Goal: Find specific page/section: Find specific page/section

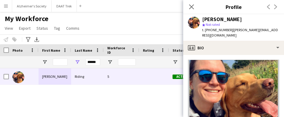
scroll to position [267, 0]
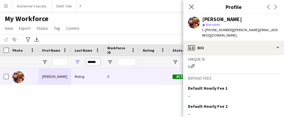
click at [94, 63] on input "******" at bounding box center [92, 61] width 15 height 7
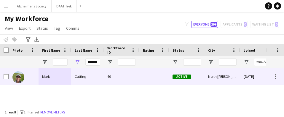
click at [93, 77] on div "Cutting" at bounding box center [87, 76] width 33 height 16
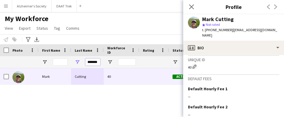
click at [91, 61] on input "*******" at bounding box center [92, 61] width 15 height 7
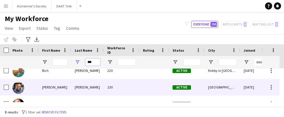
scroll to position [59, 0]
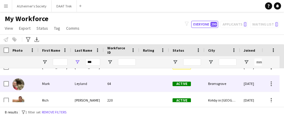
click at [85, 86] on div "Leyland" at bounding box center [87, 83] width 33 height 16
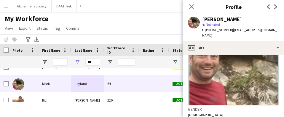
scroll to position [14, 0]
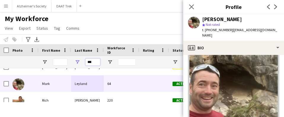
drag, startPoint x: 92, startPoint y: 62, endPoint x: 24, endPoint y: 58, distance: 67.8
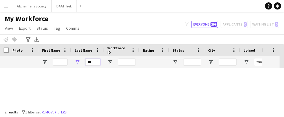
scroll to position [0, 0]
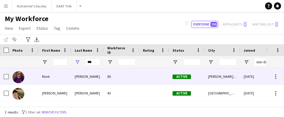
click at [67, 77] on div "Mark" at bounding box center [55, 76] width 33 height 16
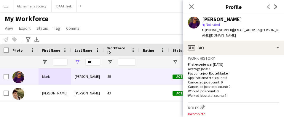
scroll to position [148, 0]
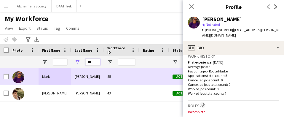
drag, startPoint x: 96, startPoint y: 61, endPoint x: 80, endPoint y: 67, distance: 17.0
click at [80, 67] on div "***" at bounding box center [87, 62] width 33 height 12
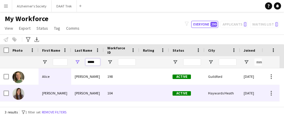
scroll to position [16, 0]
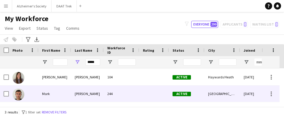
click at [82, 89] on div "[PERSON_NAME]" at bounding box center [87, 93] width 33 height 16
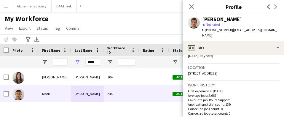
scroll to position [148, 0]
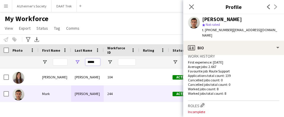
drag, startPoint x: 96, startPoint y: 61, endPoint x: 42, endPoint y: 59, distance: 54.7
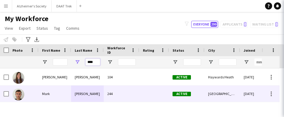
scroll to position [0, 0]
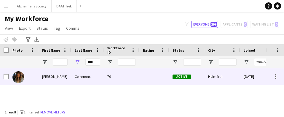
click at [83, 76] on div "Commons" at bounding box center [87, 76] width 33 height 16
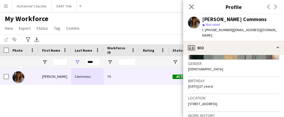
scroll to position [119, 0]
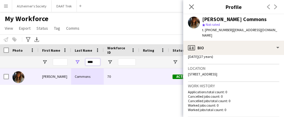
click at [94, 61] on input "****" at bounding box center [92, 61] width 15 height 7
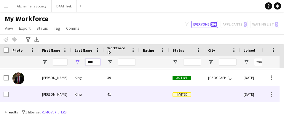
scroll to position [33, 0]
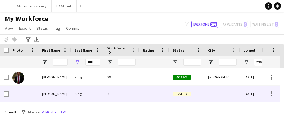
click at [110, 95] on div "41" at bounding box center [122, 93] width 36 height 16
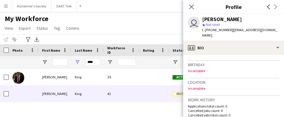
scroll to position [119, 0]
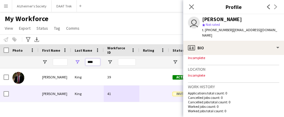
click at [88, 63] on input "****" at bounding box center [92, 61] width 15 height 7
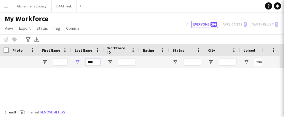
scroll to position [0, 0]
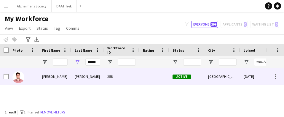
click at [103, 77] on div "[PERSON_NAME]" at bounding box center [87, 76] width 33 height 16
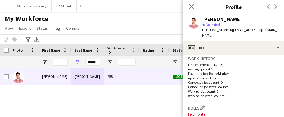
scroll to position [148, 0]
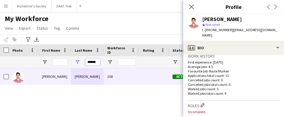
drag, startPoint x: 98, startPoint y: 63, endPoint x: 47, endPoint y: 58, distance: 50.5
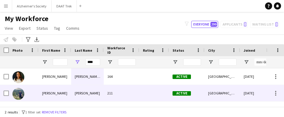
click at [80, 93] on div "[PERSON_NAME]" at bounding box center [87, 93] width 33 height 16
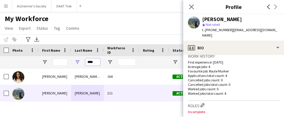
click at [92, 61] on input "****" at bounding box center [92, 61] width 15 height 7
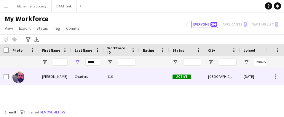
click at [91, 74] on div "Charters" at bounding box center [87, 76] width 33 height 16
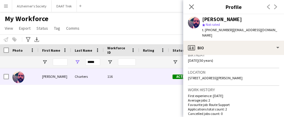
scroll to position [119, 0]
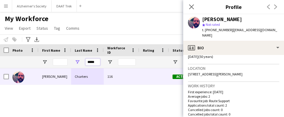
click at [96, 61] on input "*****" at bounding box center [92, 61] width 15 height 7
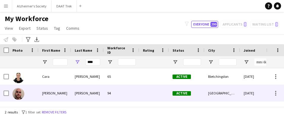
click at [87, 96] on div "[PERSON_NAME]" at bounding box center [87, 93] width 33 height 16
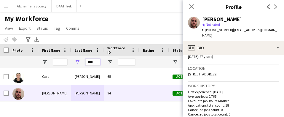
drag, startPoint x: 94, startPoint y: 62, endPoint x: 27, endPoint y: 58, distance: 67.5
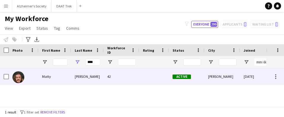
click at [67, 77] on div "Matty" at bounding box center [55, 76] width 33 height 16
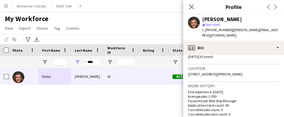
click at [95, 63] on div "****" at bounding box center [92, 62] width 15 height 12
drag, startPoint x: 95, startPoint y: 63, endPoint x: 5, endPoint y: 64, distance: 89.6
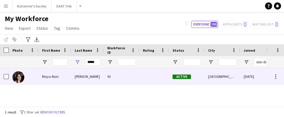
click at [84, 80] on div "[PERSON_NAME]" at bounding box center [87, 76] width 33 height 16
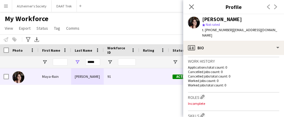
scroll to position [148, 0]
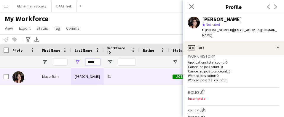
drag, startPoint x: 98, startPoint y: 61, endPoint x: 63, endPoint y: 56, distance: 36.1
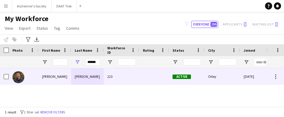
click at [90, 76] on div "[PERSON_NAME]" at bounding box center [87, 76] width 33 height 16
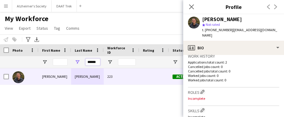
click at [88, 63] on input "******" at bounding box center [92, 61] width 15 height 7
click at [88, 62] on input "******" at bounding box center [92, 61] width 15 height 7
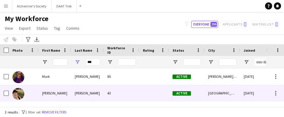
click at [88, 97] on div "[PERSON_NAME]" at bounding box center [87, 93] width 33 height 16
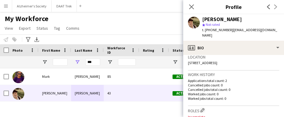
scroll to position [119, 0]
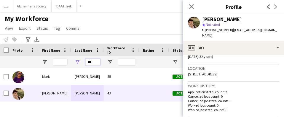
click at [98, 61] on input "***" at bounding box center [92, 61] width 15 height 7
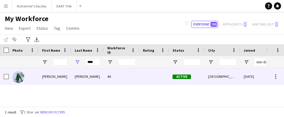
click at [96, 77] on div "[PERSON_NAME]" at bounding box center [87, 76] width 33 height 16
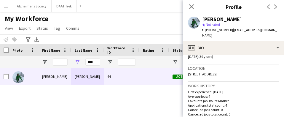
scroll to position [148, 0]
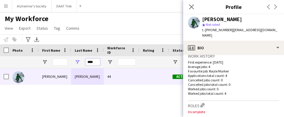
click at [93, 62] on input "****" at bounding box center [92, 61] width 15 height 7
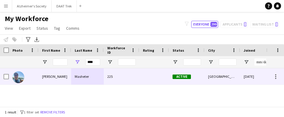
click at [96, 75] on div "Masheter" at bounding box center [87, 76] width 33 height 16
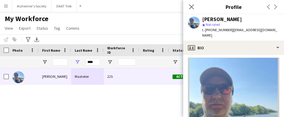
scroll to position [0, 0]
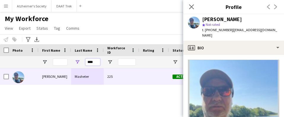
drag, startPoint x: 96, startPoint y: 62, endPoint x: 38, endPoint y: 61, distance: 57.6
paste input "**********"
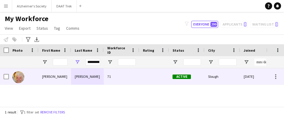
click at [78, 75] on div "[PERSON_NAME]" at bounding box center [87, 76] width 33 height 16
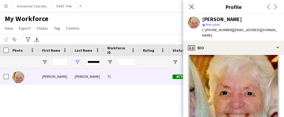
scroll to position [30, 0]
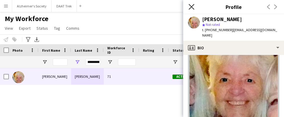
click at [192, 7] on icon "Close pop-in" at bounding box center [192, 7] width 6 height 6
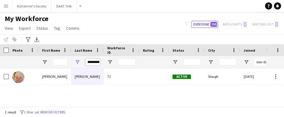
click at [93, 63] on input "**********" at bounding box center [92, 61] width 15 height 7
paste input "Last Name Filter Input"
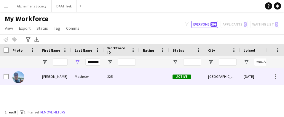
click at [92, 75] on div "Masheter" at bounding box center [87, 76] width 33 height 16
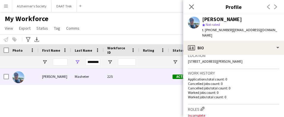
scroll to position [119, 0]
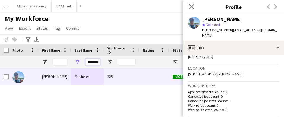
click at [89, 63] on input "********" at bounding box center [92, 61] width 15 height 7
type input "*"
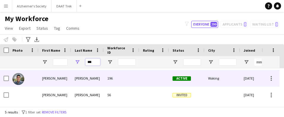
scroll to position [49, 0]
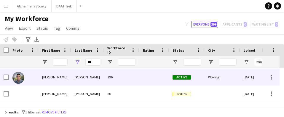
click at [80, 78] on div "[PERSON_NAME]" at bounding box center [87, 77] width 33 height 16
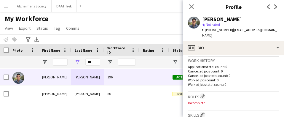
scroll to position [148, 0]
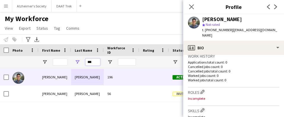
click at [92, 63] on input "***" at bounding box center [92, 61] width 15 height 7
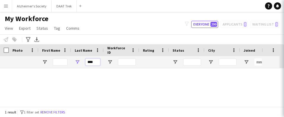
scroll to position [0, 0]
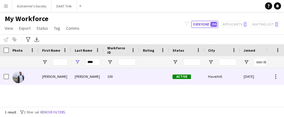
click at [88, 75] on div "[PERSON_NAME]" at bounding box center [87, 76] width 33 height 16
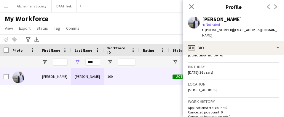
scroll to position [119, 0]
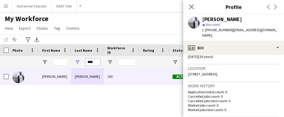
click at [90, 61] on input "****" at bounding box center [92, 61] width 15 height 7
click at [97, 59] on input "****" at bounding box center [92, 61] width 15 height 7
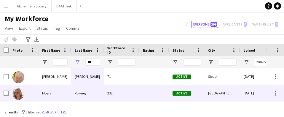
click at [95, 89] on div "Rowney" at bounding box center [87, 93] width 33 height 16
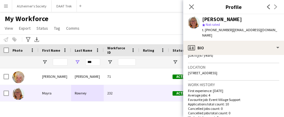
scroll to position [148, 0]
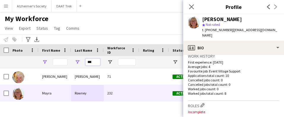
drag, startPoint x: 96, startPoint y: 63, endPoint x: 46, endPoint y: 64, distance: 50.8
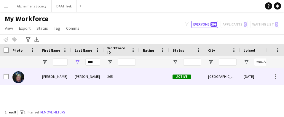
click at [41, 73] on div "[PERSON_NAME]" at bounding box center [55, 76] width 33 height 16
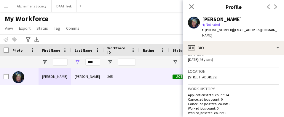
scroll to position [59, 0]
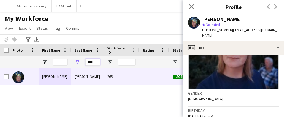
drag, startPoint x: 97, startPoint y: 62, endPoint x: 69, endPoint y: 61, distance: 28.2
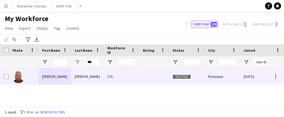
click at [74, 72] on div "[PERSON_NAME]" at bounding box center [87, 76] width 33 height 16
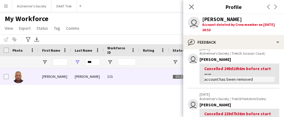
scroll to position [0, 0]
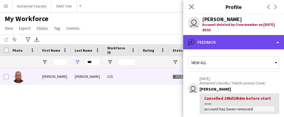
click at [225, 44] on div "bubble-pencil Feedback" at bounding box center [233, 42] width 101 height 14
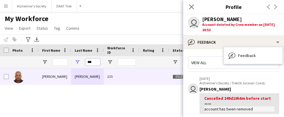
drag, startPoint x: 95, startPoint y: 63, endPoint x: 56, endPoint y: 59, distance: 39.1
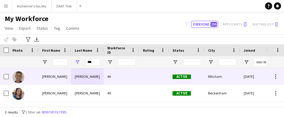
click at [83, 76] on div "[PERSON_NAME]" at bounding box center [87, 76] width 33 height 16
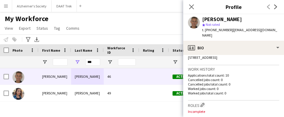
scroll to position [148, 0]
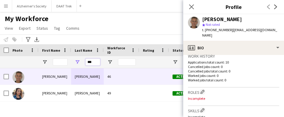
drag, startPoint x: 96, startPoint y: 61, endPoint x: 38, endPoint y: 63, distance: 57.3
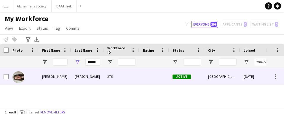
click at [70, 76] on div "[PERSON_NAME]" at bounding box center [55, 76] width 33 height 16
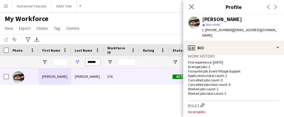
click at [92, 61] on input "******" at bounding box center [92, 61] width 15 height 7
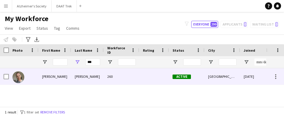
click at [89, 78] on div "[PERSON_NAME]" at bounding box center [87, 76] width 33 height 16
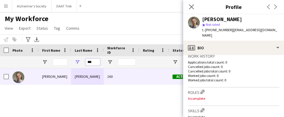
drag, startPoint x: 91, startPoint y: 63, endPoint x: 64, endPoint y: 62, distance: 27.3
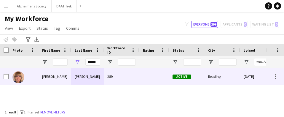
click at [87, 74] on div "[PERSON_NAME]" at bounding box center [87, 76] width 33 height 16
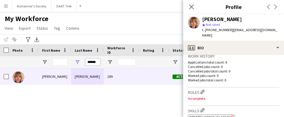
click at [91, 61] on input "******" at bounding box center [92, 61] width 15 height 7
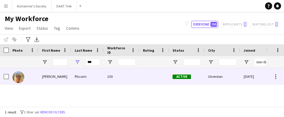
click at [91, 76] on div "Pitcairn" at bounding box center [87, 76] width 33 height 16
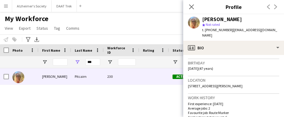
scroll to position [119, 0]
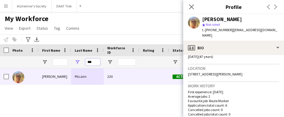
drag, startPoint x: 94, startPoint y: 61, endPoint x: 52, endPoint y: 63, distance: 42.5
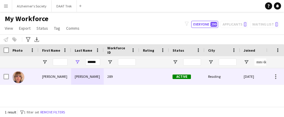
click at [61, 71] on div "[PERSON_NAME]" at bounding box center [55, 76] width 33 height 16
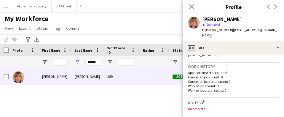
scroll to position [148, 0]
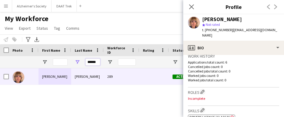
click at [96, 62] on input "******" at bounding box center [92, 61] width 15 height 7
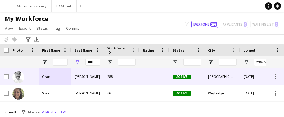
click at [98, 71] on div "[PERSON_NAME]" at bounding box center [87, 76] width 33 height 16
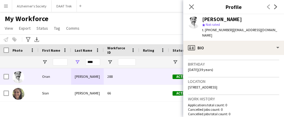
scroll to position [119, 0]
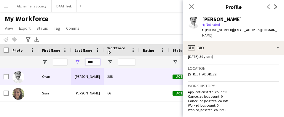
drag, startPoint x: 95, startPoint y: 62, endPoint x: 33, endPoint y: 55, distance: 62.2
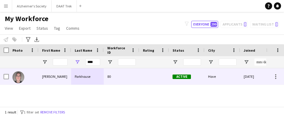
click at [83, 77] on div "Parkhouse" at bounding box center [87, 76] width 33 height 16
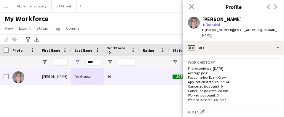
scroll to position [148, 0]
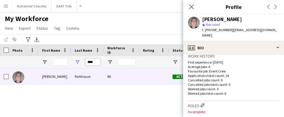
click at [92, 61] on input "****" at bounding box center [92, 61] width 15 height 7
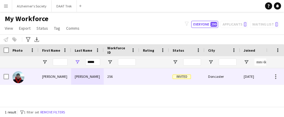
click at [91, 74] on div "[PERSON_NAME]" at bounding box center [87, 76] width 33 height 16
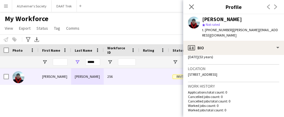
scroll to position [119, 0]
drag, startPoint x: 97, startPoint y: 62, endPoint x: 48, endPoint y: 59, distance: 48.7
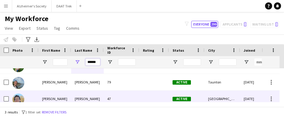
scroll to position [16, 0]
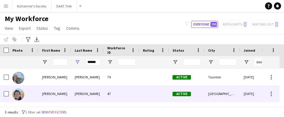
click at [89, 96] on div "[PERSON_NAME]" at bounding box center [87, 93] width 33 height 16
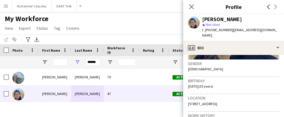
scroll to position [119, 0]
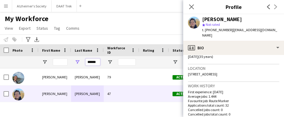
click at [93, 64] on input "******" at bounding box center [92, 61] width 15 height 7
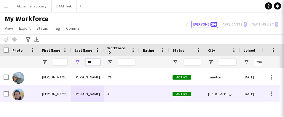
scroll to position [0, 0]
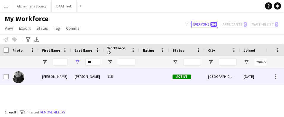
click at [88, 75] on div "[PERSON_NAME]" at bounding box center [87, 76] width 33 height 16
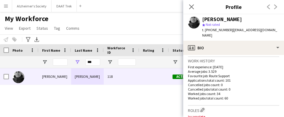
scroll to position [148, 0]
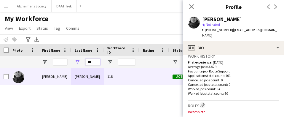
drag, startPoint x: 96, startPoint y: 62, endPoint x: 50, endPoint y: 62, distance: 46.9
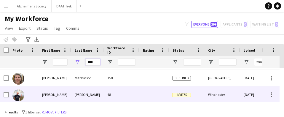
scroll to position [33, 0]
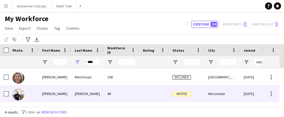
click at [91, 95] on div "[PERSON_NAME]" at bounding box center [87, 93] width 33 height 16
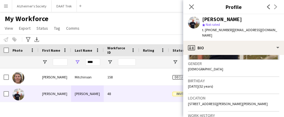
scroll to position [119, 0]
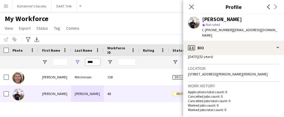
click at [92, 62] on input "****" at bounding box center [92, 61] width 15 height 7
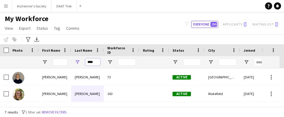
scroll to position [0, 0]
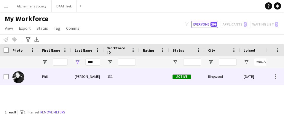
click at [89, 75] on div "[PERSON_NAME]" at bounding box center [87, 76] width 33 height 16
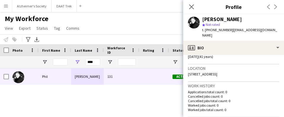
scroll to position [148, 0]
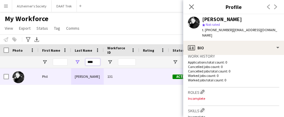
drag, startPoint x: 96, startPoint y: 64, endPoint x: 55, endPoint y: 57, distance: 41.5
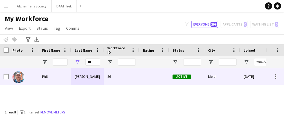
click at [85, 75] on div "[PERSON_NAME]" at bounding box center [87, 76] width 33 height 16
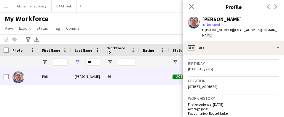
scroll to position [119, 0]
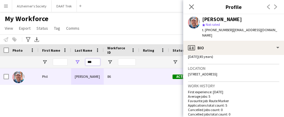
drag, startPoint x: 96, startPoint y: 61, endPoint x: 33, endPoint y: 47, distance: 64.0
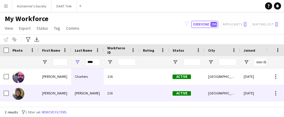
click at [103, 93] on div "[PERSON_NAME]" at bounding box center [87, 93] width 33 height 16
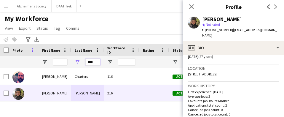
drag, startPoint x: 95, startPoint y: 62, endPoint x: 30, endPoint y: 48, distance: 66.8
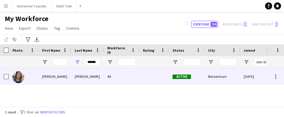
click at [64, 73] on div "[PERSON_NAME]" at bounding box center [55, 76] width 33 height 16
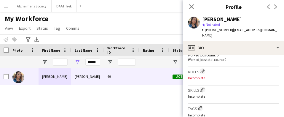
scroll to position [178, 0]
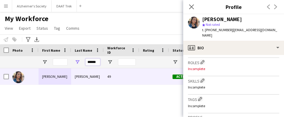
click at [94, 63] on input "******" at bounding box center [92, 61] width 15 height 7
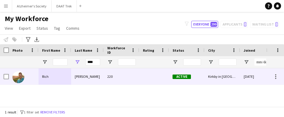
click at [93, 74] on div "[PERSON_NAME]" at bounding box center [87, 76] width 33 height 16
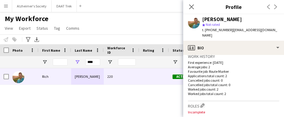
scroll to position [148, 0]
drag, startPoint x: 95, startPoint y: 62, endPoint x: 38, endPoint y: 56, distance: 57.0
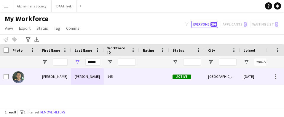
click at [77, 76] on div "[PERSON_NAME]" at bounding box center [87, 76] width 33 height 16
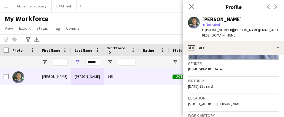
scroll to position [119, 0]
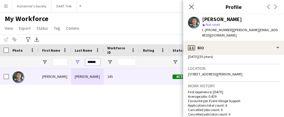
click at [92, 63] on input "******" at bounding box center [92, 61] width 15 height 7
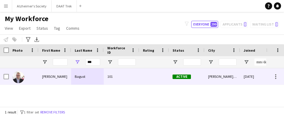
click at [76, 74] on div "Bagust" at bounding box center [87, 76] width 33 height 16
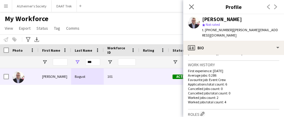
scroll to position [148, 0]
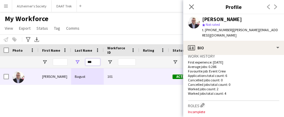
click at [91, 63] on input "***" at bounding box center [92, 61] width 15 height 7
type input "*"
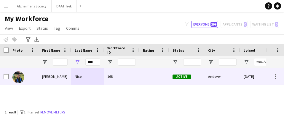
click at [91, 72] on div "Nice" at bounding box center [87, 76] width 33 height 16
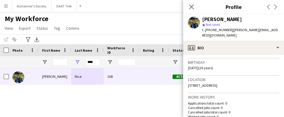
scroll to position [119, 0]
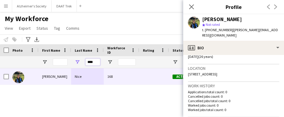
click at [89, 63] on input "****" at bounding box center [92, 61] width 15 height 7
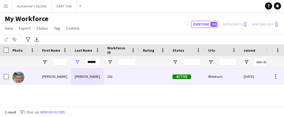
click at [53, 76] on div "[PERSON_NAME]" at bounding box center [55, 76] width 33 height 16
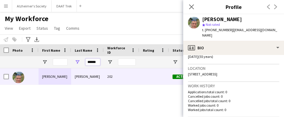
click at [95, 62] on input "******" at bounding box center [92, 61] width 15 height 7
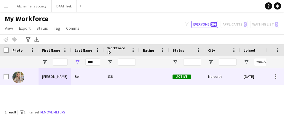
click at [56, 75] on div "[PERSON_NAME]" at bounding box center [55, 76] width 33 height 16
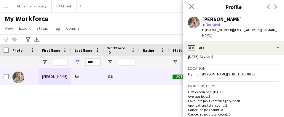
click at [93, 61] on input "****" at bounding box center [92, 61] width 15 height 7
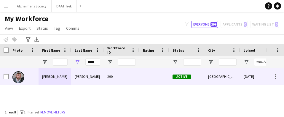
click at [79, 78] on div "[PERSON_NAME]" at bounding box center [87, 76] width 33 height 16
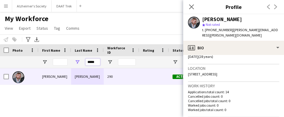
click at [92, 60] on input "*****" at bounding box center [92, 61] width 15 height 7
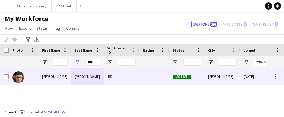
click at [91, 73] on div "[PERSON_NAME]" at bounding box center [87, 76] width 33 height 16
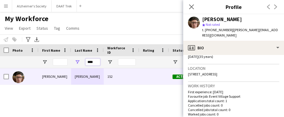
click at [93, 62] on input "****" at bounding box center [92, 61] width 15 height 7
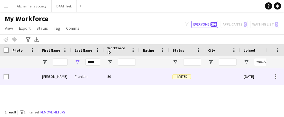
click at [93, 71] on div "Franklin" at bounding box center [87, 76] width 33 height 16
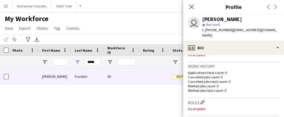
scroll to position [148, 0]
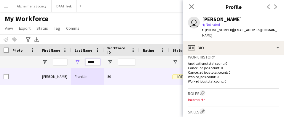
click at [95, 61] on input "*****" at bounding box center [92, 61] width 15 height 7
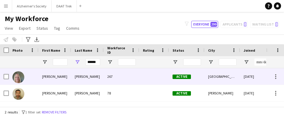
click at [94, 80] on div "[PERSON_NAME]" at bounding box center [87, 76] width 33 height 16
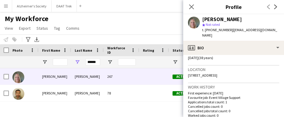
scroll to position [119, 0]
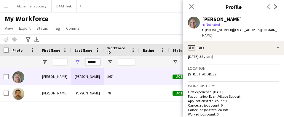
click at [96, 62] on input "******" at bounding box center [92, 61] width 15 height 7
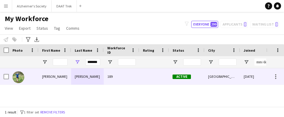
click at [93, 78] on div "[PERSON_NAME]" at bounding box center [87, 76] width 33 height 16
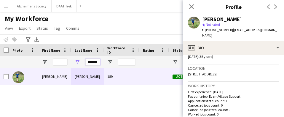
click at [89, 62] on input "*******" at bounding box center [92, 61] width 15 height 7
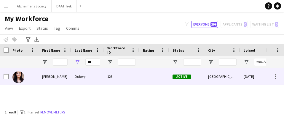
click at [85, 75] on div "Dubery" at bounding box center [87, 76] width 33 height 16
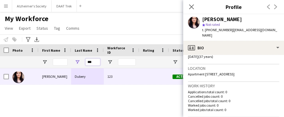
click at [90, 62] on input "***" at bounding box center [92, 61] width 15 height 7
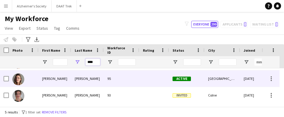
scroll to position [49, 0]
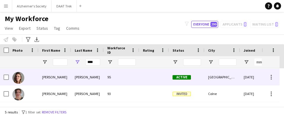
click at [92, 82] on div "[PERSON_NAME]" at bounding box center [87, 77] width 33 height 16
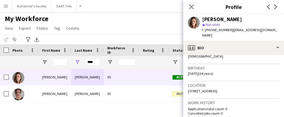
scroll to position [119, 0]
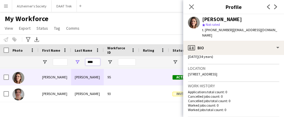
click at [88, 63] on input "****" at bounding box center [92, 61] width 15 height 7
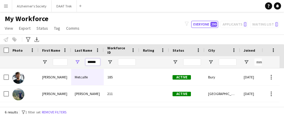
scroll to position [0, 0]
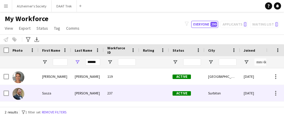
click at [86, 91] on div "[PERSON_NAME]" at bounding box center [87, 93] width 33 height 16
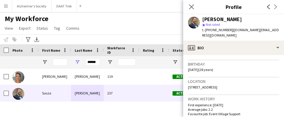
scroll to position [119, 0]
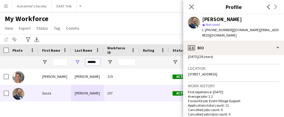
click at [95, 60] on input "******" at bounding box center [92, 61] width 15 height 7
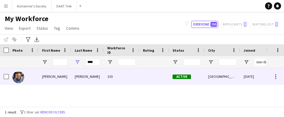
click at [95, 71] on div "[PERSON_NAME]" at bounding box center [87, 76] width 33 height 16
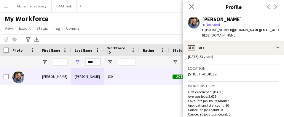
click at [90, 63] on input "****" at bounding box center [92, 61] width 15 height 7
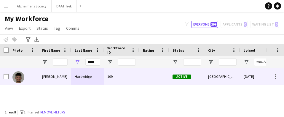
click at [88, 77] on div "Hardwidge" at bounding box center [87, 76] width 33 height 16
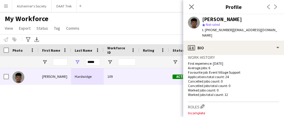
scroll to position [148, 0]
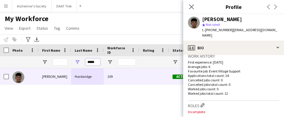
click at [94, 64] on input "*****" at bounding box center [92, 61] width 15 height 7
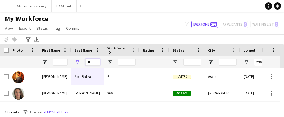
type input "*"
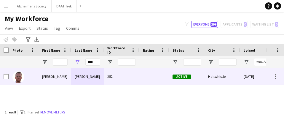
click at [87, 76] on div "[PERSON_NAME]" at bounding box center [87, 76] width 33 height 16
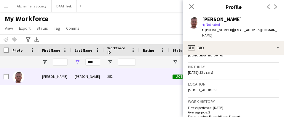
scroll to position [119, 0]
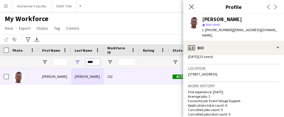
drag, startPoint x: 94, startPoint y: 63, endPoint x: 50, endPoint y: 61, distance: 44.0
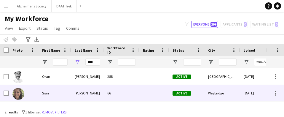
click at [91, 92] on div "[PERSON_NAME]" at bounding box center [87, 93] width 33 height 16
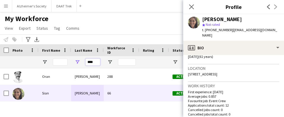
drag, startPoint x: 95, startPoint y: 61, endPoint x: 49, endPoint y: 50, distance: 47.7
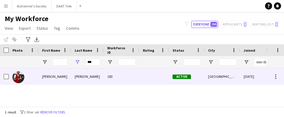
click at [88, 77] on div "[PERSON_NAME]" at bounding box center [87, 76] width 33 height 16
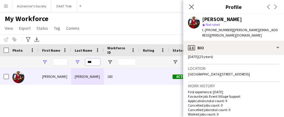
drag, startPoint x: 94, startPoint y: 63, endPoint x: 45, endPoint y: 61, distance: 48.4
type input "*"
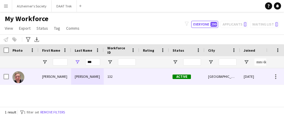
click at [83, 77] on div "[PERSON_NAME]" at bounding box center [87, 76] width 33 height 16
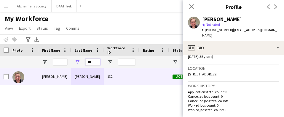
drag, startPoint x: 96, startPoint y: 61, endPoint x: 49, endPoint y: 58, distance: 47.6
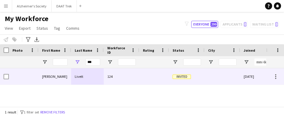
click at [90, 79] on div "Livett" at bounding box center [87, 76] width 33 height 16
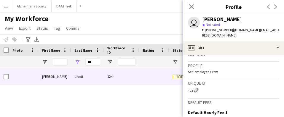
scroll to position [237, 0]
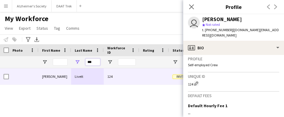
drag, startPoint x: 93, startPoint y: 61, endPoint x: 53, endPoint y: 61, distance: 39.8
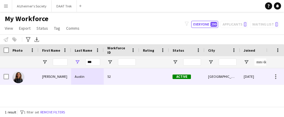
click at [82, 76] on div "Austin" at bounding box center [87, 76] width 33 height 16
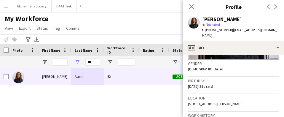
scroll to position [119, 0]
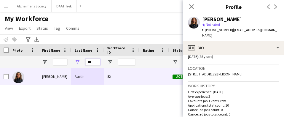
drag, startPoint x: 94, startPoint y: 62, endPoint x: 50, endPoint y: 58, distance: 43.9
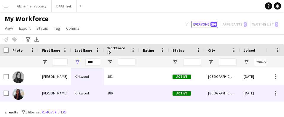
click at [87, 86] on div "Kirkwood" at bounding box center [87, 93] width 33 height 16
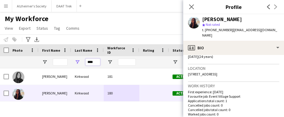
drag, startPoint x: 95, startPoint y: 62, endPoint x: 48, endPoint y: 60, distance: 46.6
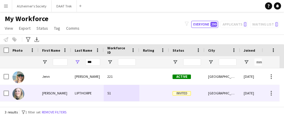
click at [76, 88] on div "LIPTHORPE" at bounding box center [87, 93] width 33 height 16
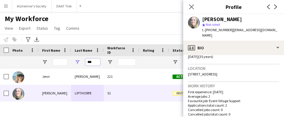
drag, startPoint x: 96, startPoint y: 63, endPoint x: 37, endPoint y: 61, distance: 58.8
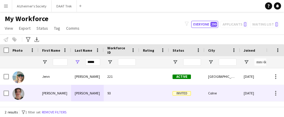
click at [87, 90] on div "[PERSON_NAME]" at bounding box center [87, 93] width 33 height 16
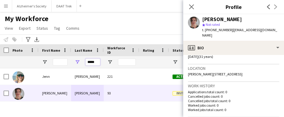
drag, startPoint x: 95, startPoint y: 61, endPoint x: 38, endPoint y: 69, distance: 57.1
click at [40, 70] on div "Workforce Details Joined City Status 221" at bounding box center [142, 75] width 284 height 62
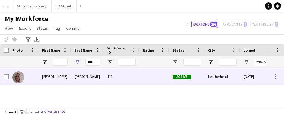
click at [77, 78] on div "[PERSON_NAME]" at bounding box center [87, 76] width 33 height 16
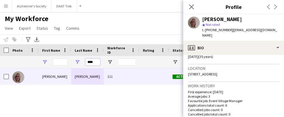
drag, startPoint x: 89, startPoint y: 62, endPoint x: 43, endPoint y: 60, distance: 46.7
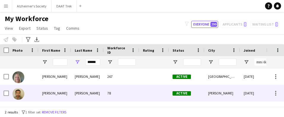
click at [79, 91] on div "[PERSON_NAME]" at bounding box center [87, 93] width 33 height 16
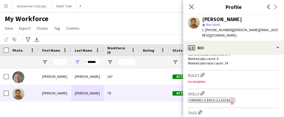
scroll to position [178, 0]
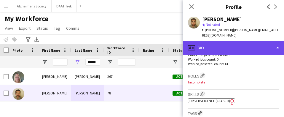
click at [256, 42] on div "profile Bio" at bounding box center [233, 48] width 101 height 14
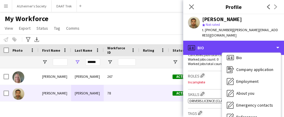
scroll to position [0, 0]
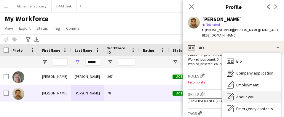
click at [258, 91] on div "About you About you" at bounding box center [251, 97] width 59 height 12
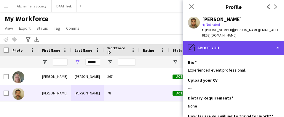
click at [261, 45] on div "pencil4 About you" at bounding box center [233, 48] width 101 height 14
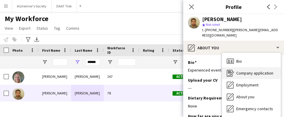
click at [260, 67] on div "Company application Company application" at bounding box center [251, 73] width 59 height 12
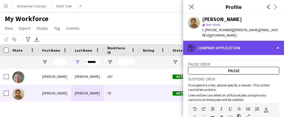
click at [261, 43] on div "register Company application" at bounding box center [233, 48] width 101 height 14
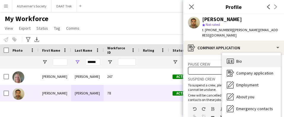
click at [260, 55] on div "Bio Bio" at bounding box center [251, 61] width 59 height 12
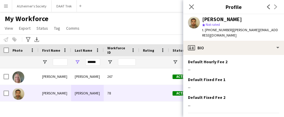
scroll to position [324, 0]
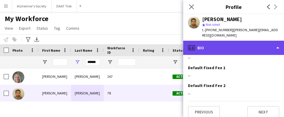
click at [257, 47] on div "profile Bio" at bounding box center [233, 48] width 101 height 14
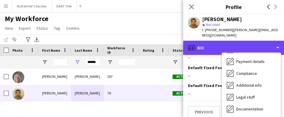
scroll to position [80, 0]
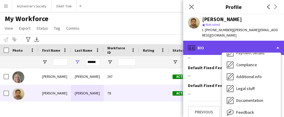
click at [223, 45] on div "profile Bio" at bounding box center [233, 48] width 101 height 14
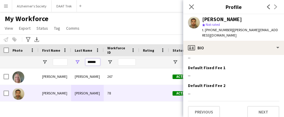
click at [93, 61] on input "******" at bounding box center [92, 61] width 15 height 7
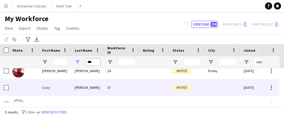
scroll to position [49, 0]
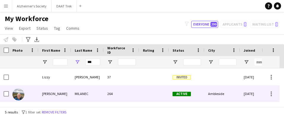
click at [94, 91] on div "MILANEC" at bounding box center [87, 93] width 33 height 16
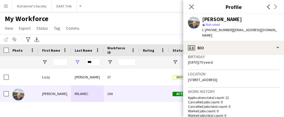
scroll to position [89, 0]
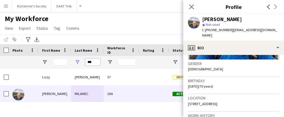
drag, startPoint x: 95, startPoint y: 62, endPoint x: 33, endPoint y: 66, distance: 61.6
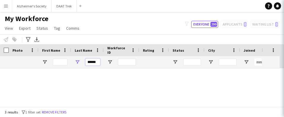
scroll to position [16, 0]
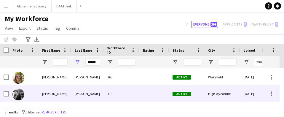
click at [92, 93] on div "[PERSON_NAME]" at bounding box center [87, 93] width 33 height 16
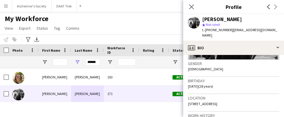
scroll to position [119, 0]
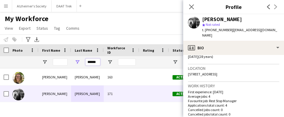
click at [95, 61] on input "******" at bounding box center [92, 61] width 15 height 7
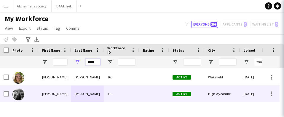
scroll to position [0, 0]
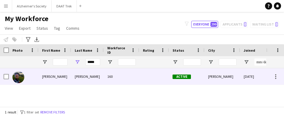
click at [101, 74] on div "[PERSON_NAME]" at bounding box center [87, 76] width 33 height 16
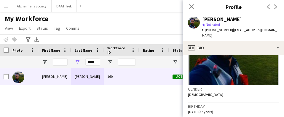
scroll to position [59, 0]
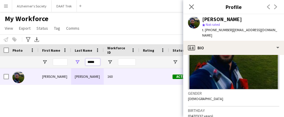
click at [92, 59] on input "*****" at bounding box center [92, 61] width 15 height 7
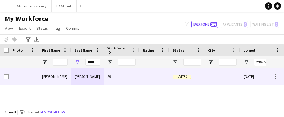
click at [99, 79] on div "[PERSON_NAME]" at bounding box center [87, 76] width 33 height 16
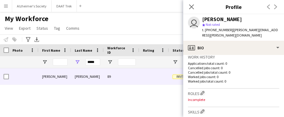
scroll to position [208, 0]
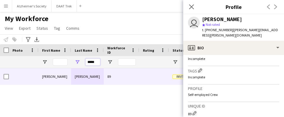
drag, startPoint x: 97, startPoint y: 61, endPoint x: 50, endPoint y: 61, distance: 47.2
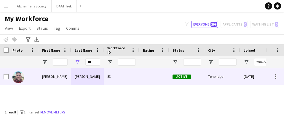
click at [83, 73] on div "[PERSON_NAME]" at bounding box center [87, 76] width 33 height 16
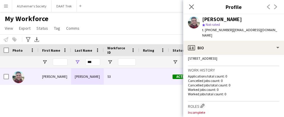
scroll to position [89, 0]
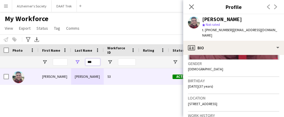
drag, startPoint x: 85, startPoint y: 61, endPoint x: 31, endPoint y: 65, distance: 54.7
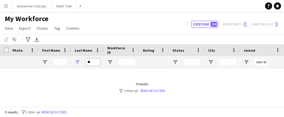
type input "*"
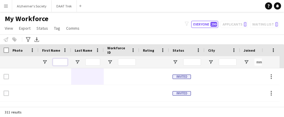
click at [55, 59] on input "First Name Filter Input" at bounding box center [60, 61] width 15 height 7
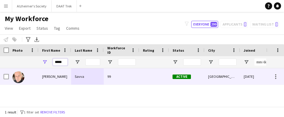
type input "*****"
click at [95, 75] on div "Savva" at bounding box center [87, 76] width 33 height 16
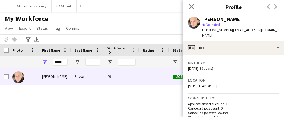
scroll to position [119, 0]
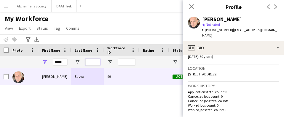
click at [98, 61] on input "Last Name Filter Input" at bounding box center [92, 61] width 15 height 7
drag, startPoint x: 64, startPoint y: 62, endPoint x: 15, endPoint y: 61, distance: 49.6
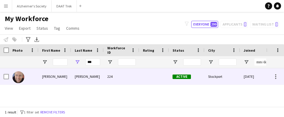
click at [78, 79] on div "[PERSON_NAME]" at bounding box center [87, 76] width 33 height 16
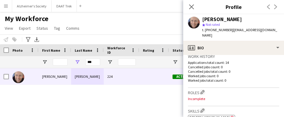
scroll to position [148, 0]
drag, startPoint x: 97, startPoint y: 63, endPoint x: 20, endPoint y: 64, distance: 77.8
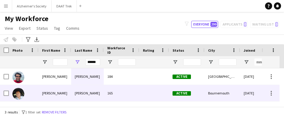
click at [90, 95] on div "[PERSON_NAME]" at bounding box center [87, 93] width 33 height 16
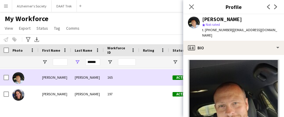
scroll to position [16, 0]
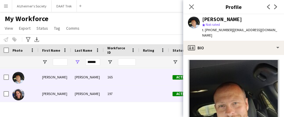
click at [91, 93] on div "[PERSON_NAME]" at bounding box center [87, 93] width 33 height 16
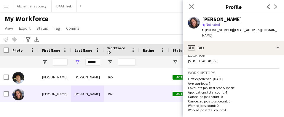
scroll to position [148, 0]
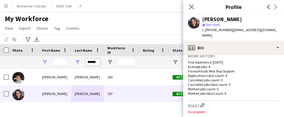
drag, startPoint x: 97, startPoint y: 63, endPoint x: 45, endPoint y: 60, distance: 52.3
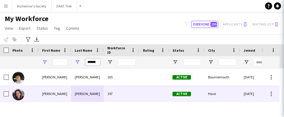
scroll to position [0, 0]
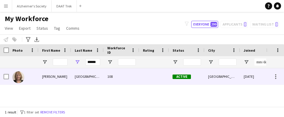
click at [62, 74] on div "[PERSON_NAME]" at bounding box center [55, 76] width 33 height 16
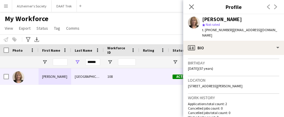
scroll to position [89, 0]
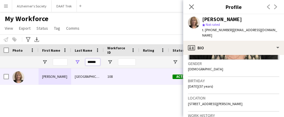
click at [89, 62] on input "******" at bounding box center [92, 61] width 15 height 7
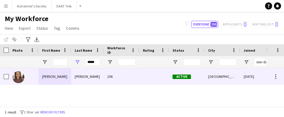
click at [89, 77] on div "[PERSON_NAME]" at bounding box center [87, 76] width 33 height 16
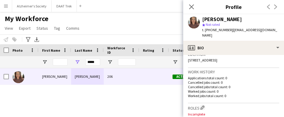
scroll to position [148, 0]
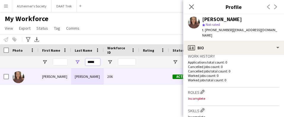
click at [94, 62] on input "*****" at bounding box center [92, 61] width 15 height 7
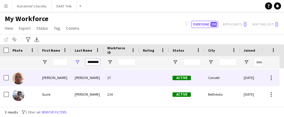
scroll to position [16, 0]
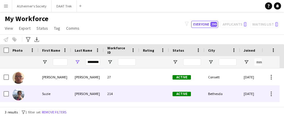
click at [90, 92] on div "[PERSON_NAME]" at bounding box center [87, 93] width 33 height 16
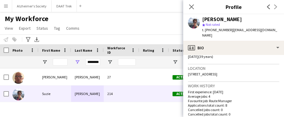
scroll to position [148, 0]
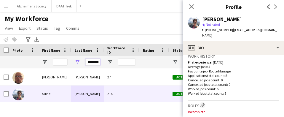
click at [95, 59] on input "********" at bounding box center [92, 61] width 15 height 7
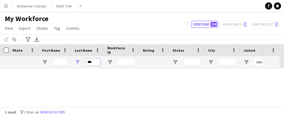
scroll to position [0, 0]
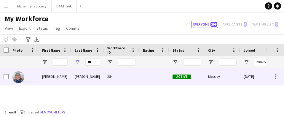
click at [93, 74] on div "[PERSON_NAME]" at bounding box center [87, 76] width 33 height 16
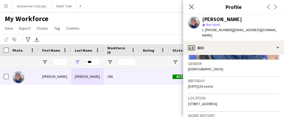
scroll to position [119, 0]
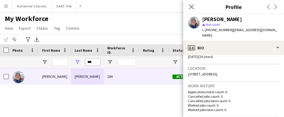
drag, startPoint x: 94, startPoint y: 61, endPoint x: 76, endPoint y: 62, distance: 17.5
click at [76, 62] on div "***" at bounding box center [87, 62] width 33 height 12
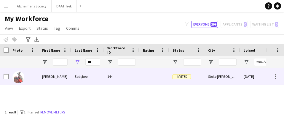
click at [91, 79] on div "Sedgbeer" at bounding box center [87, 76] width 33 height 16
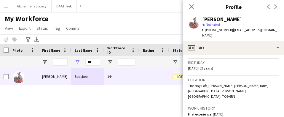
scroll to position [148, 0]
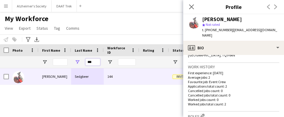
drag, startPoint x: 95, startPoint y: 63, endPoint x: 58, endPoint y: 64, distance: 36.8
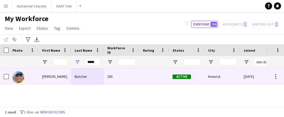
click at [70, 73] on div "[PERSON_NAME]" at bounding box center [55, 76] width 33 height 16
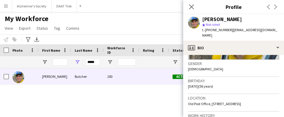
scroll to position [119, 0]
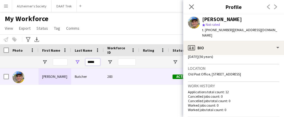
click at [94, 64] on input "*****" at bounding box center [92, 61] width 15 height 7
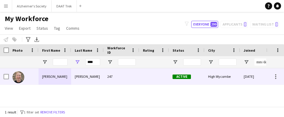
click at [85, 79] on div "[PERSON_NAME]" at bounding box center [87, 76] width 33 height 16
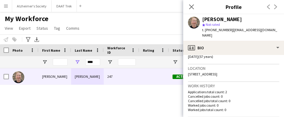
scroll to position [148, 0]
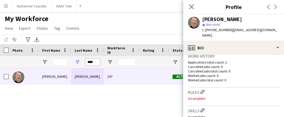
click at [95, 61] on input "****" at bounding box center [92, 61] width 15 height 7
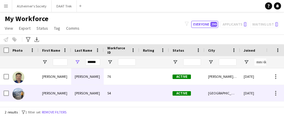
click at [91, 88] on div "[PERSON_NAME]" at bounding box center [87, 93] width 33 height 16
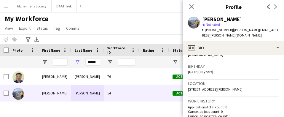
scroll to position [103, 0]
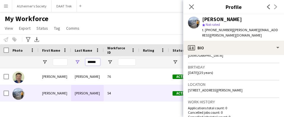
click at [94, 61] on input "******" at bounding box center [92, 61] width 15 height 7
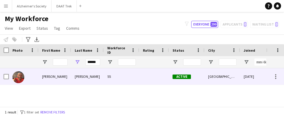
click at [99, 76] on div "[PERSON_NAME]" at bounding box center [87, 76] width 33 height 16
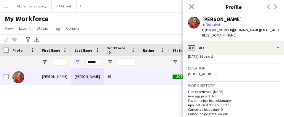
scroll to position [148, 0]
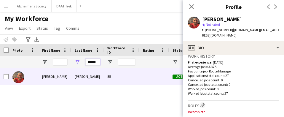
click at [90, 62] on input "******" at bounding box center [92, 61] width 15 height 7
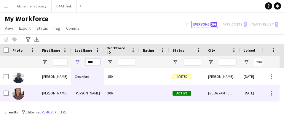
scroll to position [16, 0]
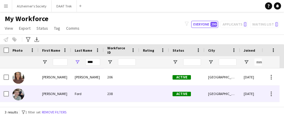
click at [107, 93] on div "238" at bounding box center [122, 93] width 36 height 16
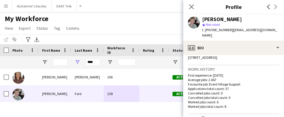
scroll to position [148, 0]
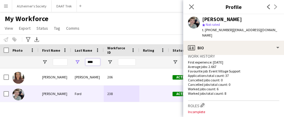
drag, startPoint x: 99, startPoint y: 64, endPoint x: 38, endPoint y: 61, distance: 61.2
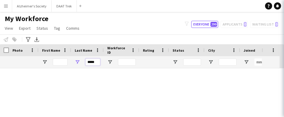
scroll to position [0, 0]
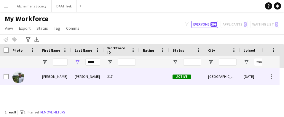
click at [68, 77] on div "[PERSON_NAME]" at bounding box center [55, 76] width 33 height 16
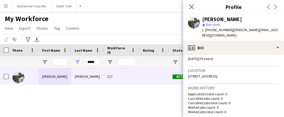
scroll to position [119, 0]
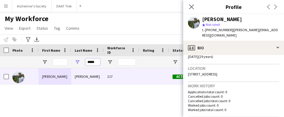
drag, startPoint x: 97, startPoint y: 63, endPoint x: 2, endPoint y: 56, distance: 95.2
type input "******"
